Goal: Transaction & Acquisition: Purchase product/service

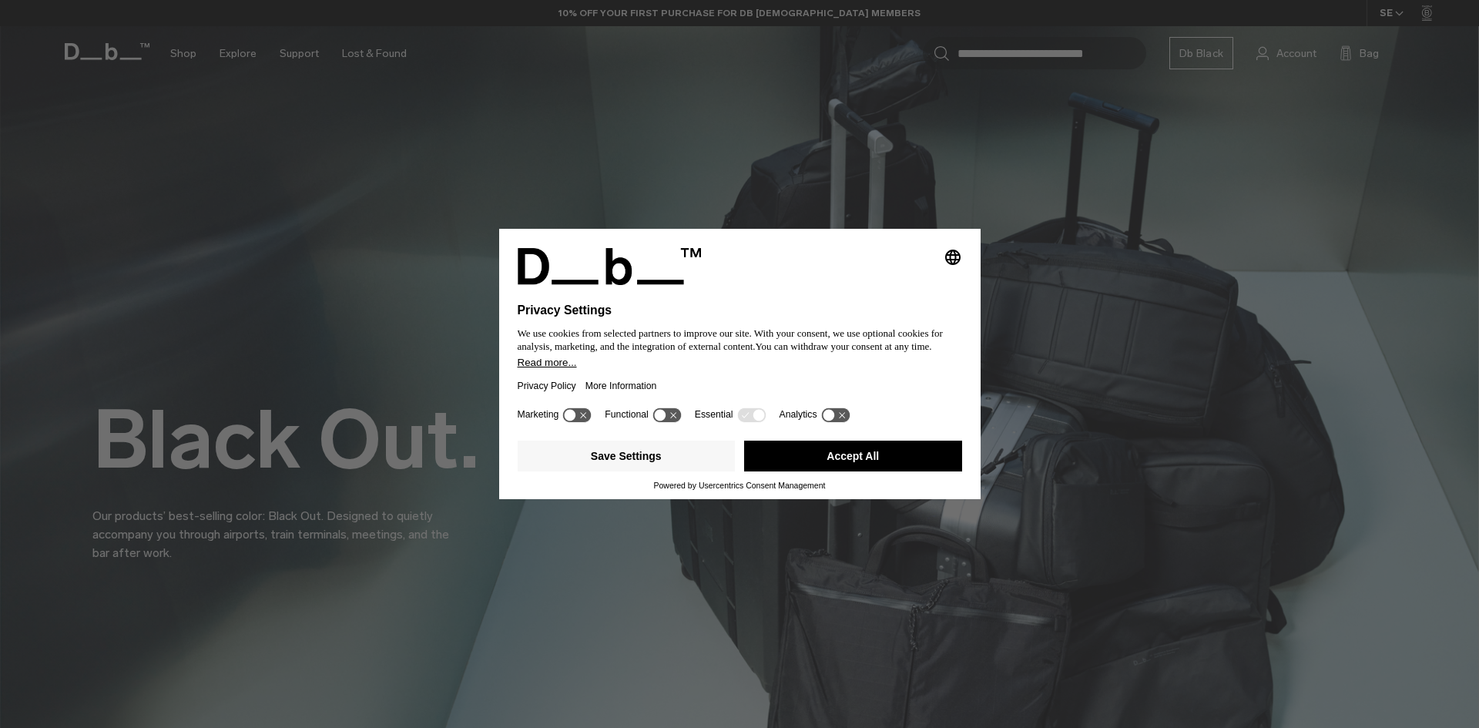
click at [115, 601] on div "Selecting an option will immediately change the language Privacy Settings We us…" at bounding box center [739, 364] width 1479 height 728
click at [791, 471] on button "Accept All" at bounding box center [853, 456] width 218 height 31
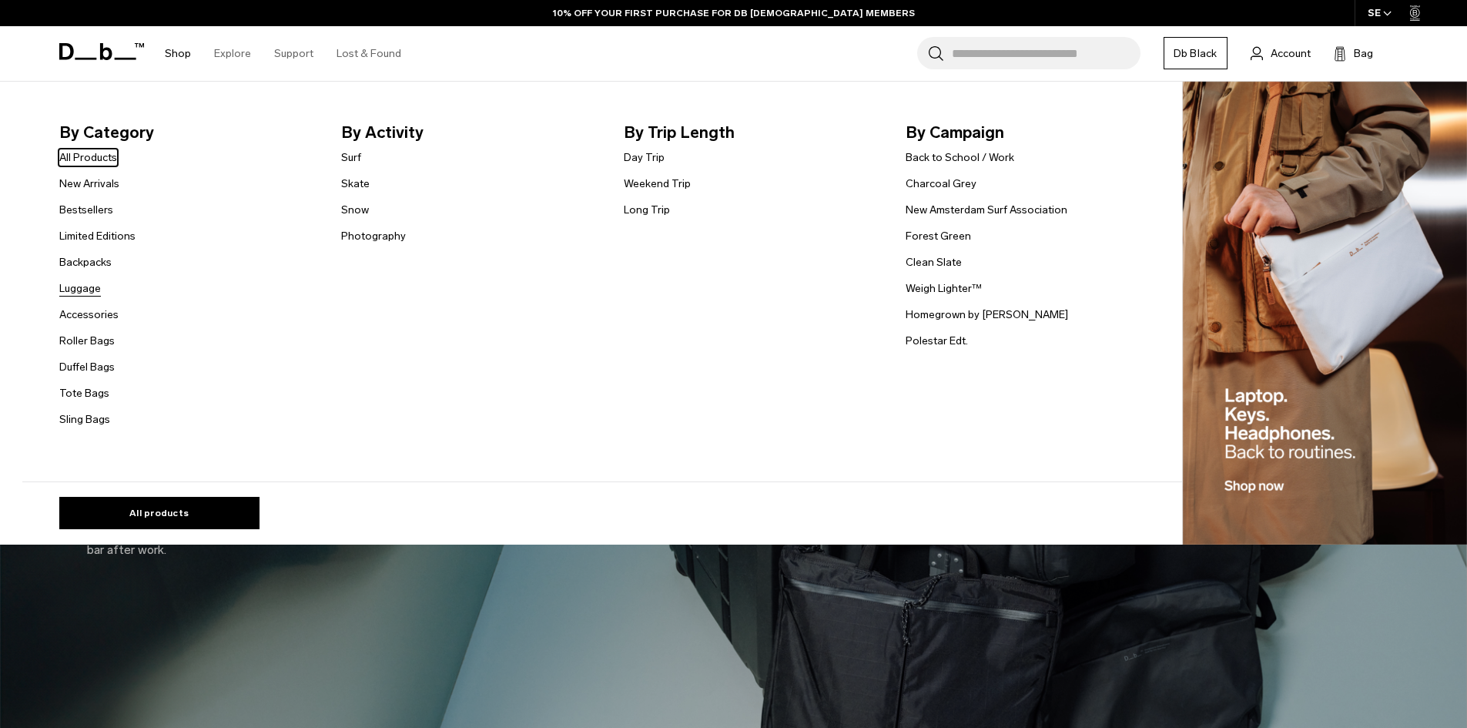
click at [89, 292] on link "Luggage" at bounding box center [80, 288] width 42 height 16
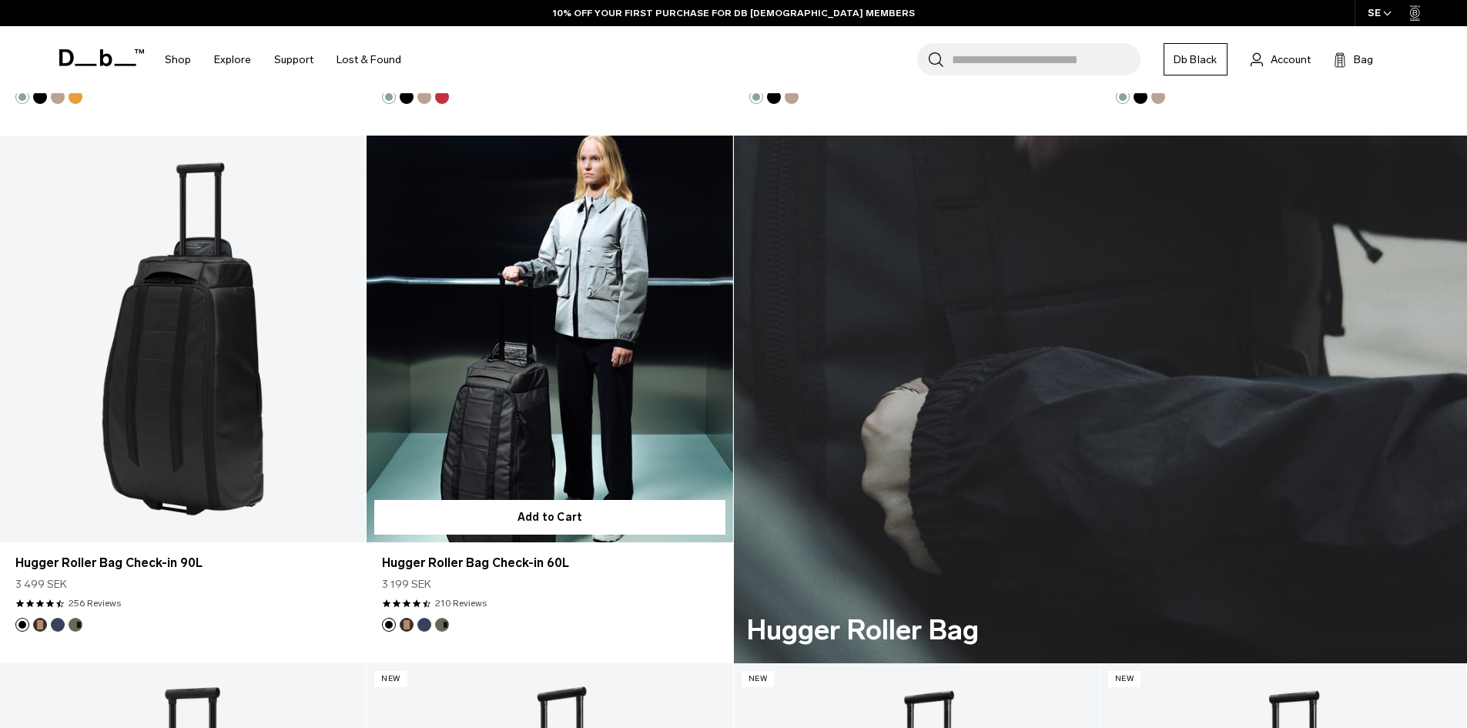
scroll to position [3993, 0]
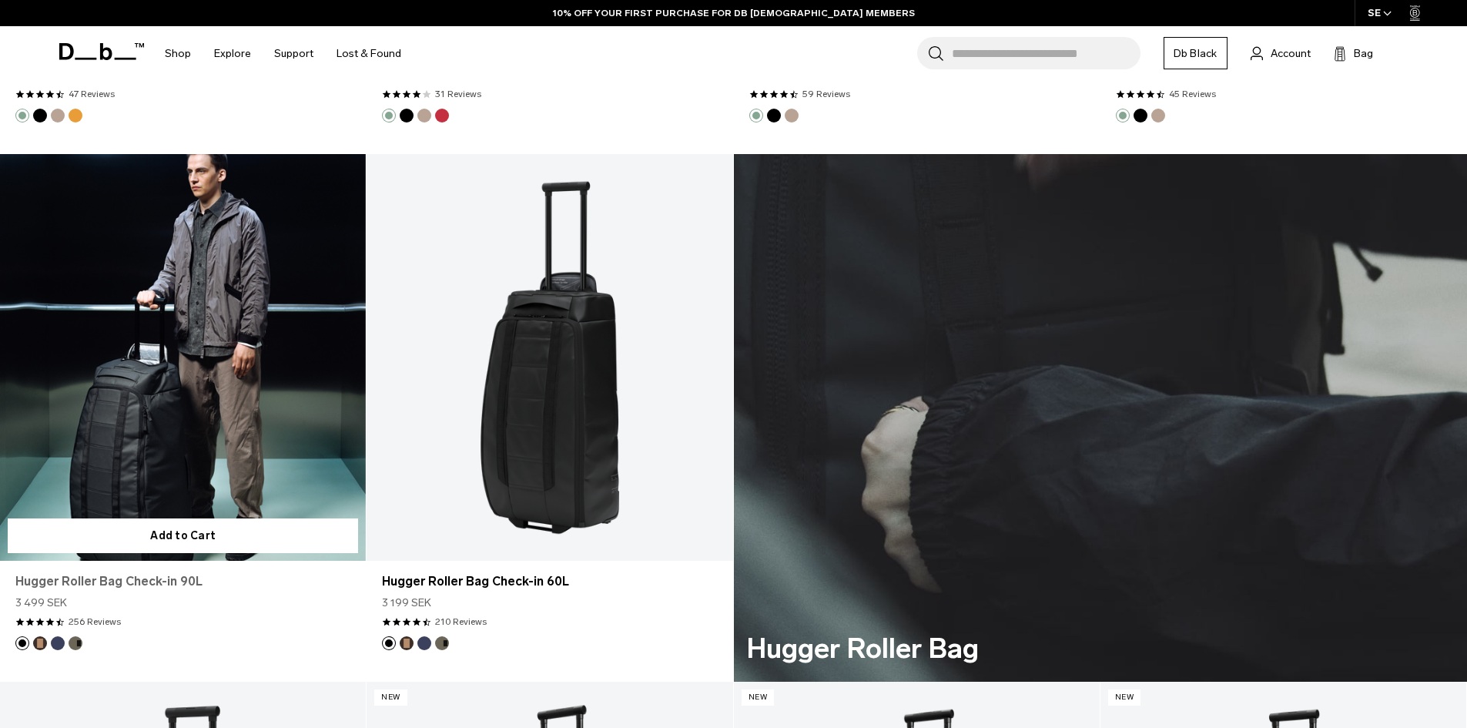
drag, startPoint x: 64, startPoint y: 587, endPoint x: 72, endPoint y: 585, distance: 8.0
click at [64, 587] on link "Hugger Roller Bag Check-in 90L" at bounding box center [182, 581] width 335 height 18
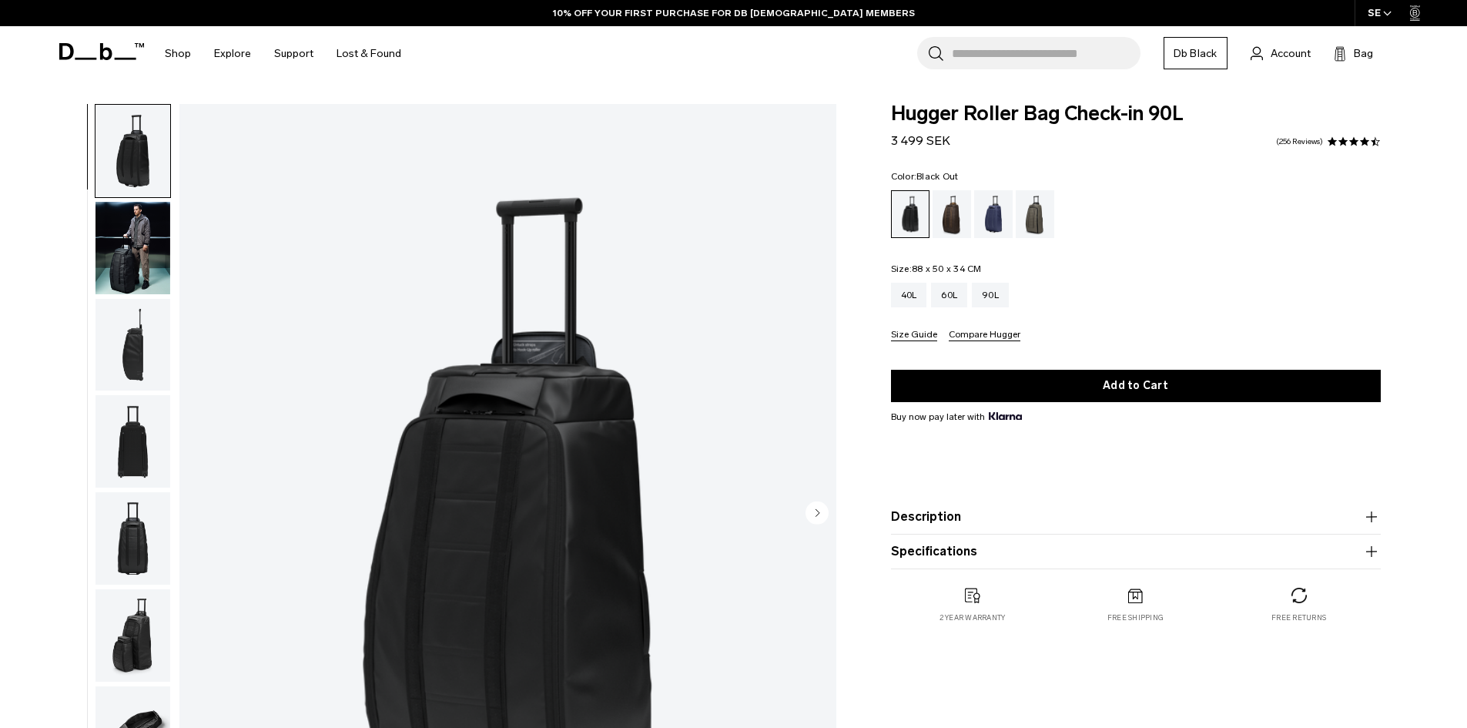
click at [984, 521] on button "Description" at bounding box center [1136, 517] width 490 height 18
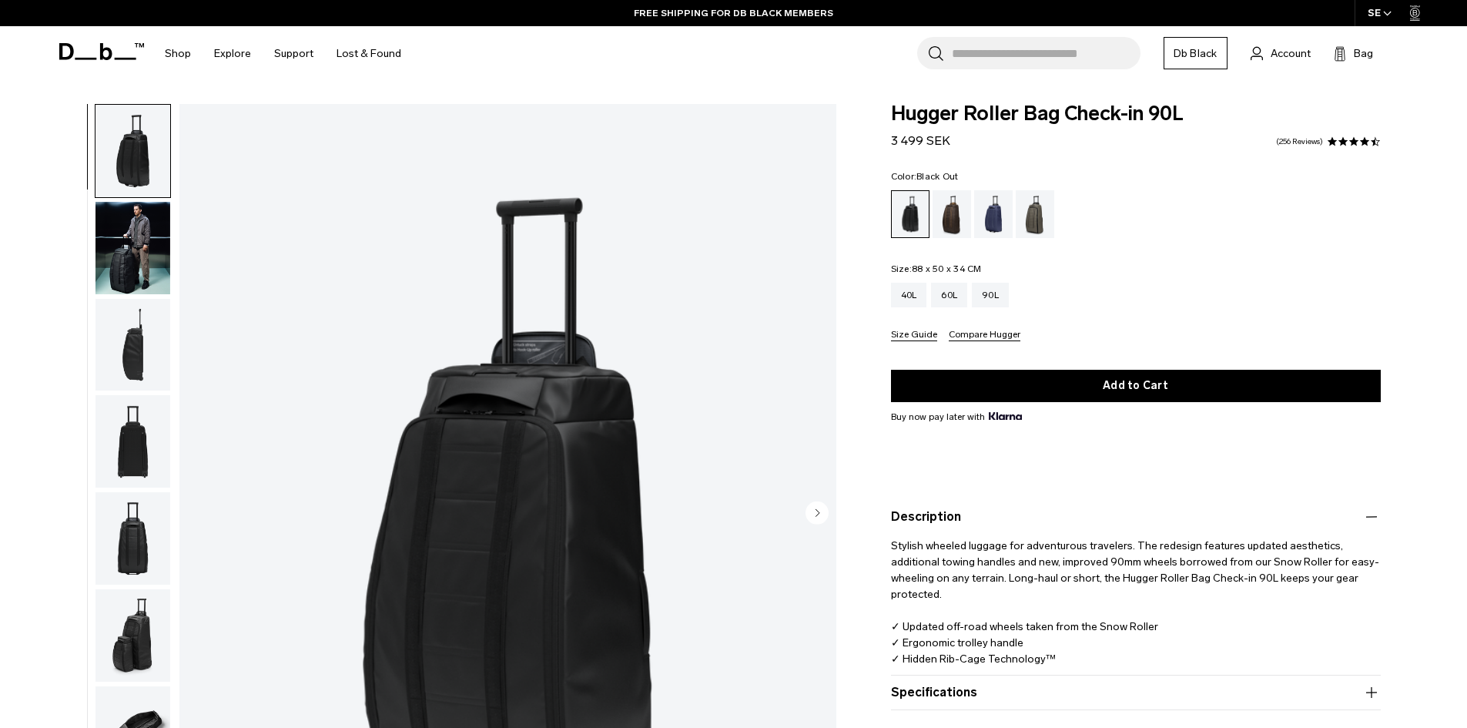
click at [1440, 578] on div "**********" at bounding box center [733, 518] width 1467 height 828
click at [1365, 526] on icon "button" at bounding box center [1372, 517] width 18 height 18
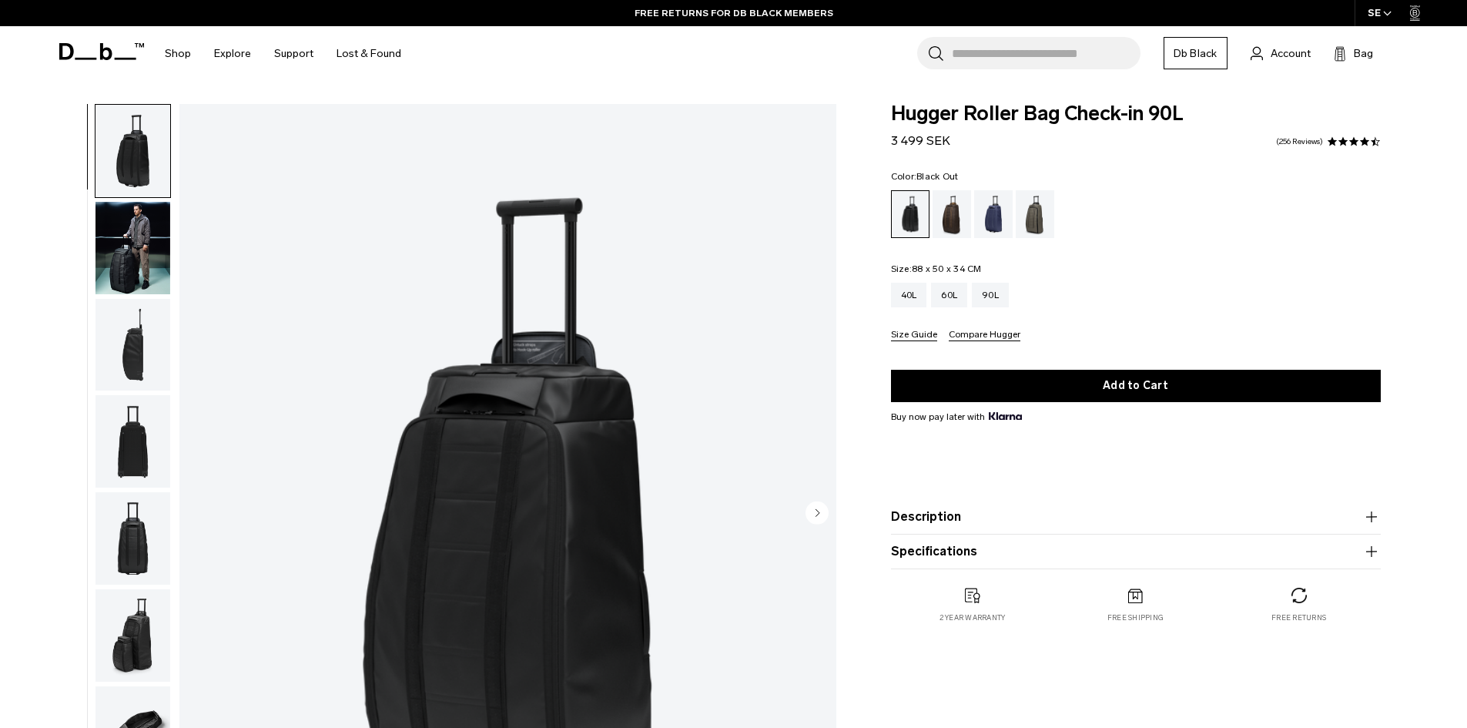
click at [1366, 569] on product-accordion "Specifications Volume 90 Litres Dimensions 88 x 50 x 34 CM (H x W x D) Weight 4…" at bounding box center [1136, 552] width 490 height 35
click at [1368, 561] on icon "button" at bounding box center [1372, 551] width 18 height 18
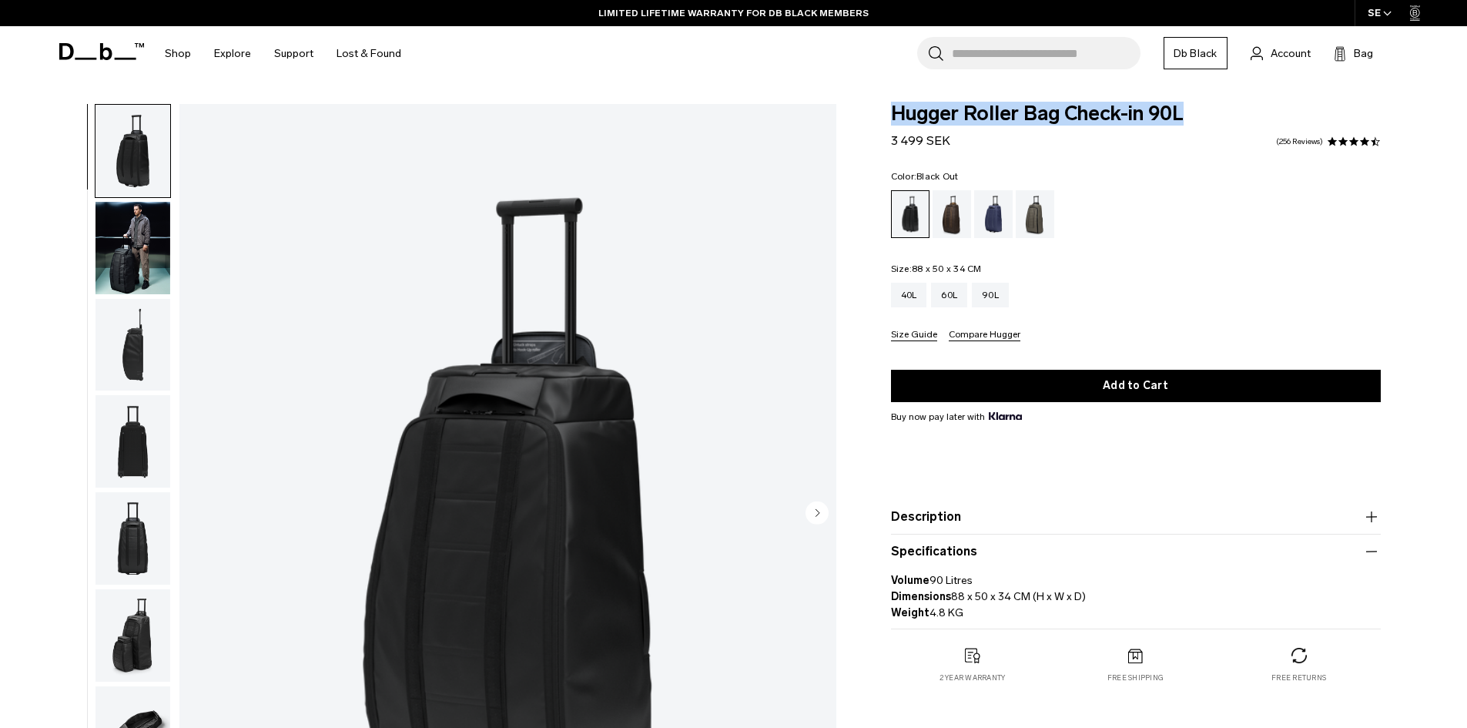
drag, startPoint x: 895, startPoint y: 108, endPoint x: 1187, endPoint y: 107, distance: 291.9
click at [1187, 107] on span "Hugger Roller Bag Check-in 90L" at bounding box center [1136, 114] width 490 height 20
copy span "Hugger Roller Bag Check-in 90L"
